Goal: Information Seeking & Learning: Learn about a topic

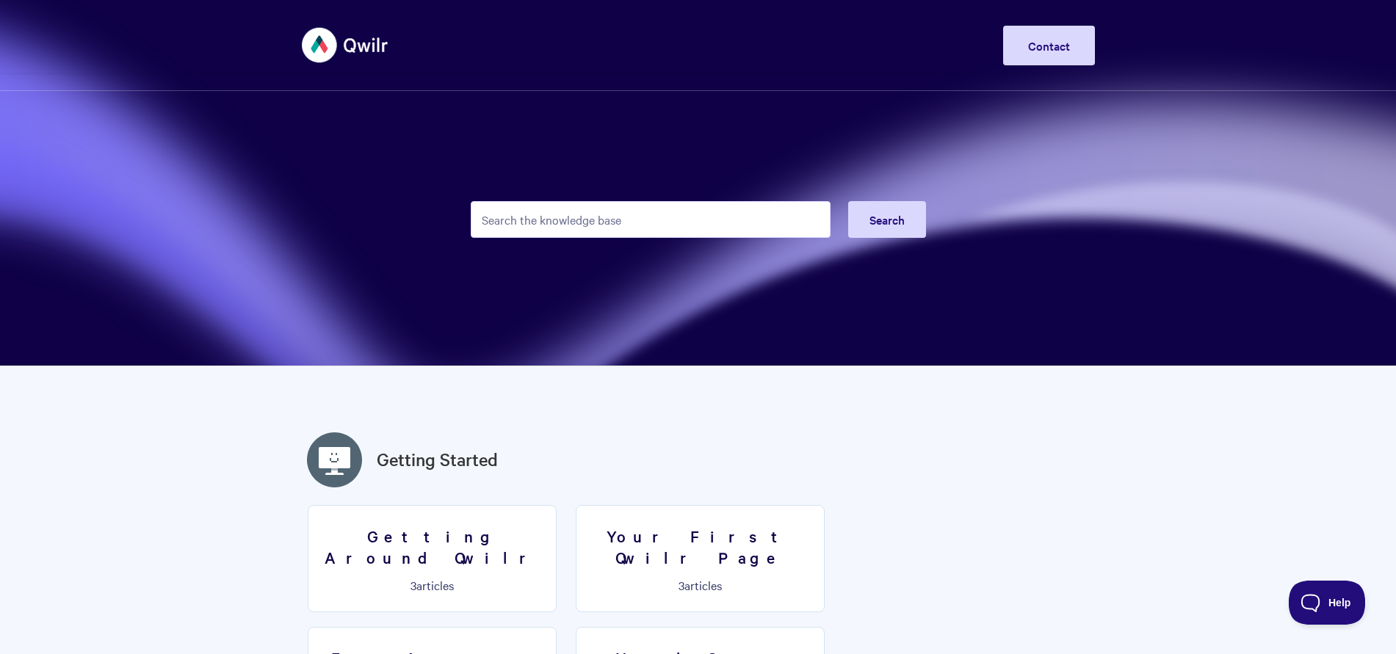
click at [586, 230] on input "Search the knowledge base" at bounding box center [651, 219] width 360 height 37
type input "agreement"
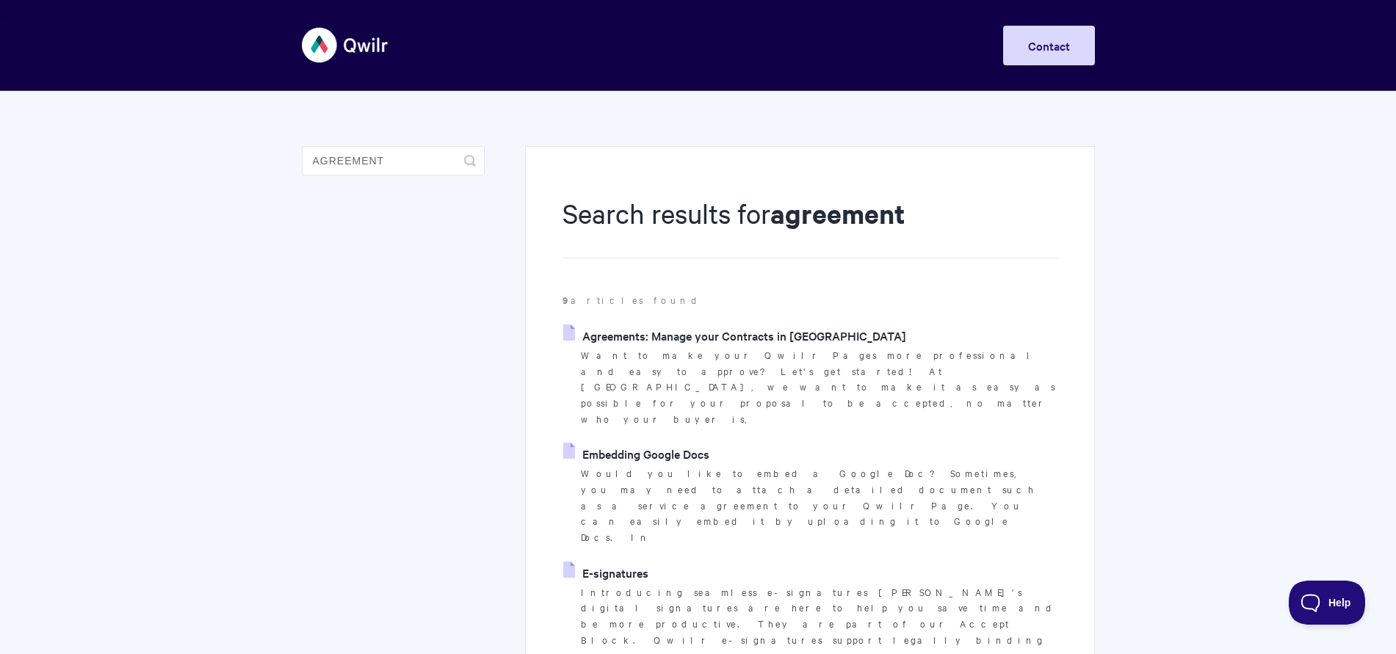
click at [750, 335] on link "Agreements: Manage your Contracts in Qwilr" at bounding box center [734, 336] width 343 height 22
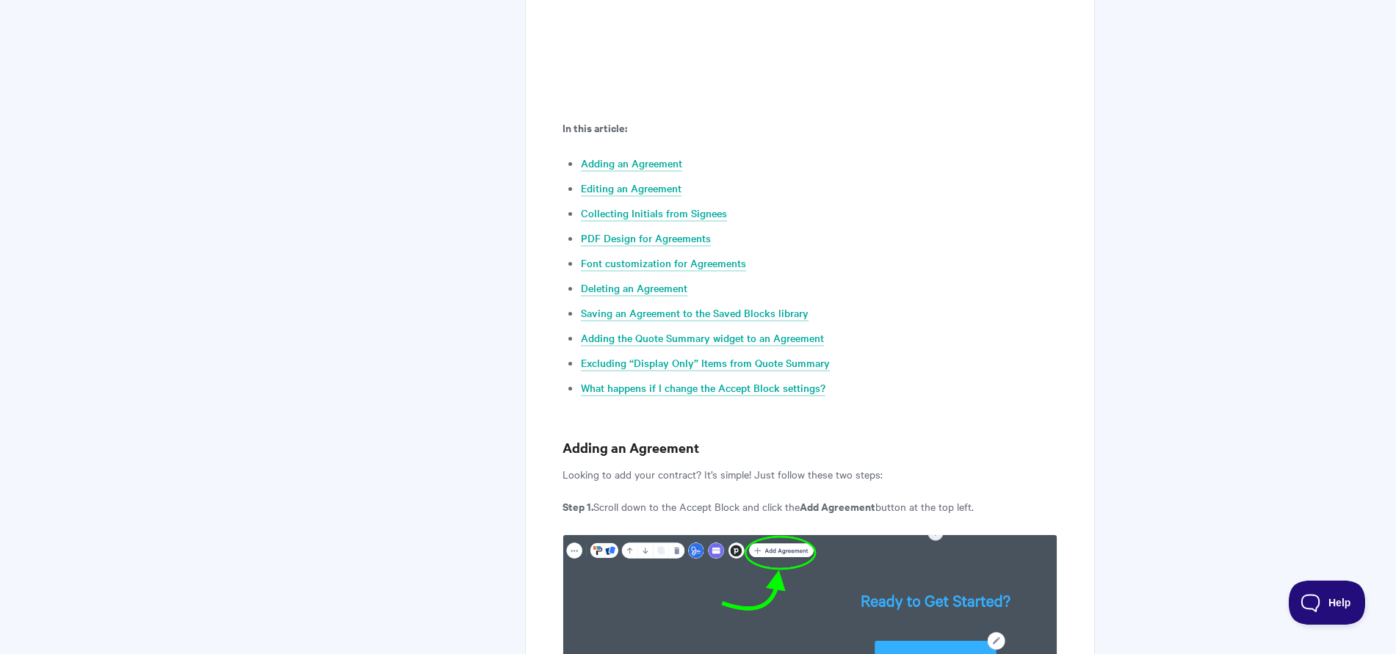
scroll to position [706, 0]
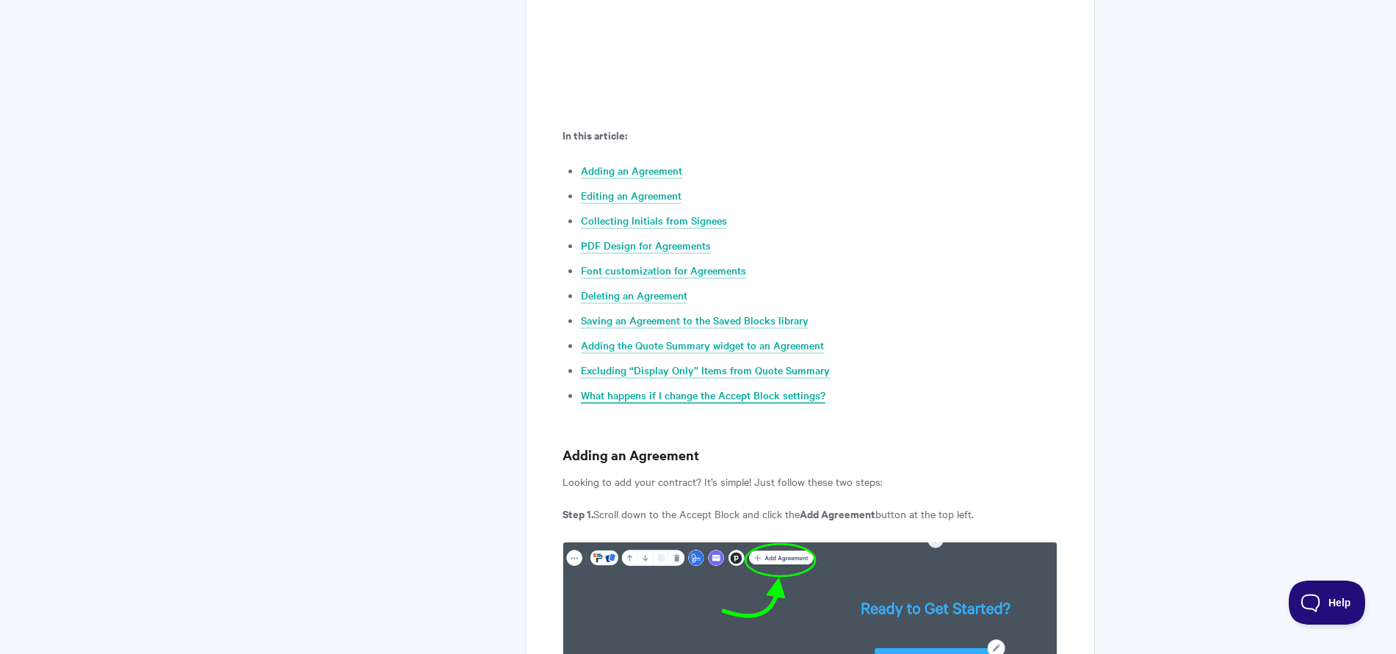
click at [752, 397] on link "What happens if I change the Accept Block settings?" at bounding box center [703, 396] width 245 height 16
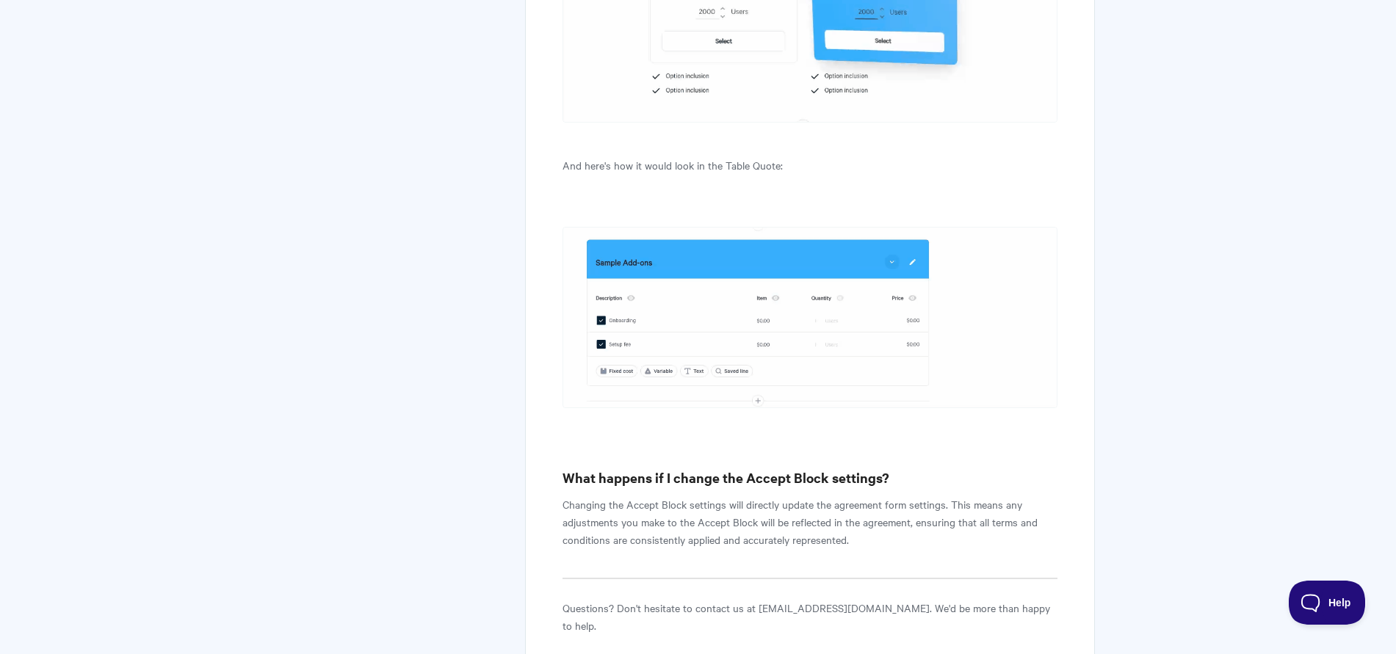
scroll to position [11545, 0]
